Goal: Book appointment/travel/reservation

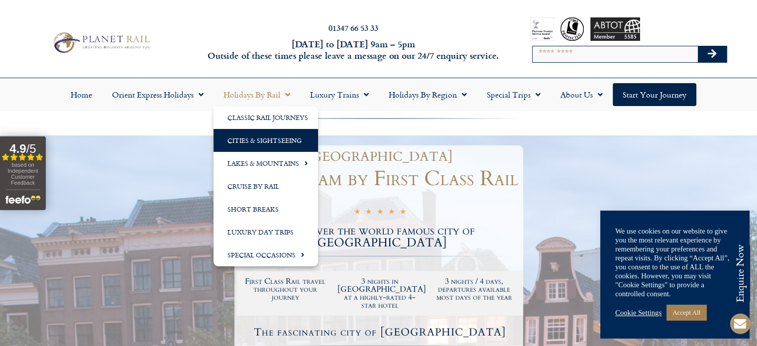
click at [263, 140] on link "Cities & Sightseeing" at bounding box center [265, 140] width 105 height 23
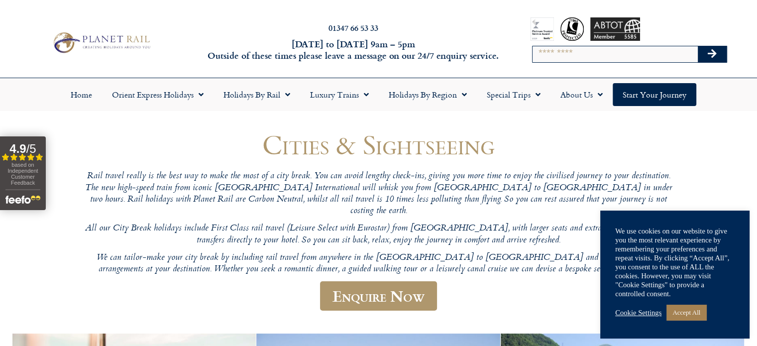
click at [263, 140] on h1 "Cities & Sightseeing" at bounding box center [378, 144] width 597 height 29
click at [700, 310] on link "Accept All" at bounding box center [686, 312] width 40 height 15
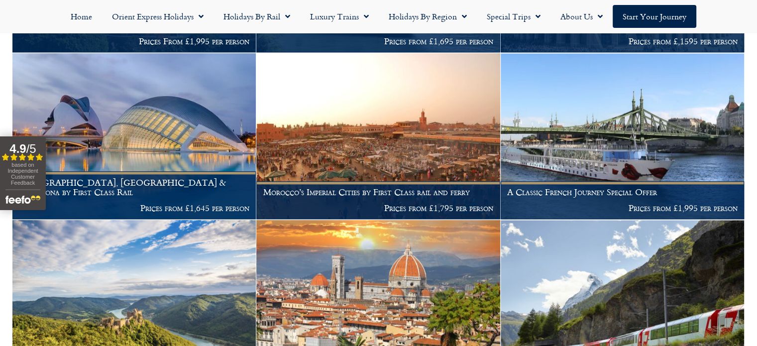
scroll to position [1146, 0]
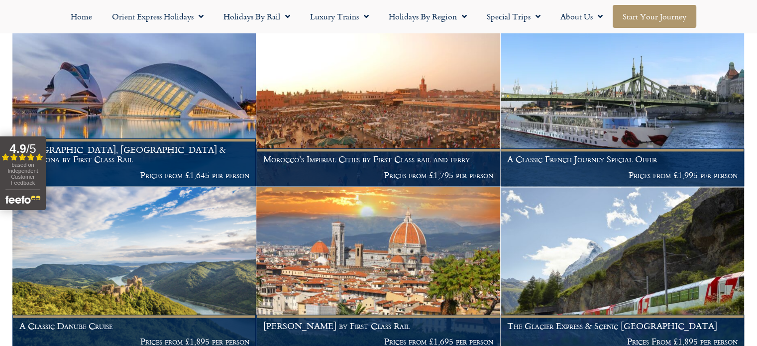
click at [634, 12] on link "Start your Journey" at bounding box center [655, 16] width 84 height 23
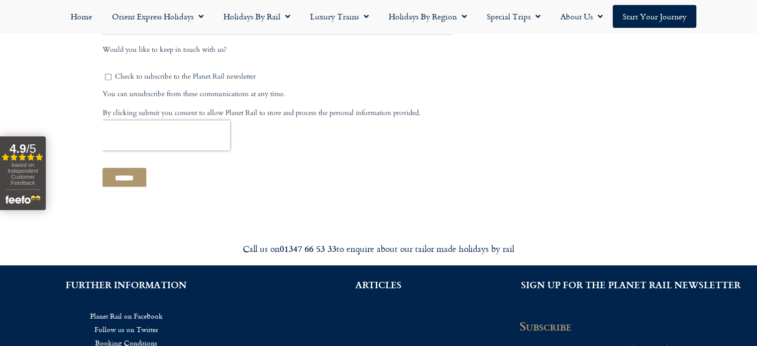
scroll to position [709, 0]
